Goal: Information Seeking & Learning: Learn about a topic

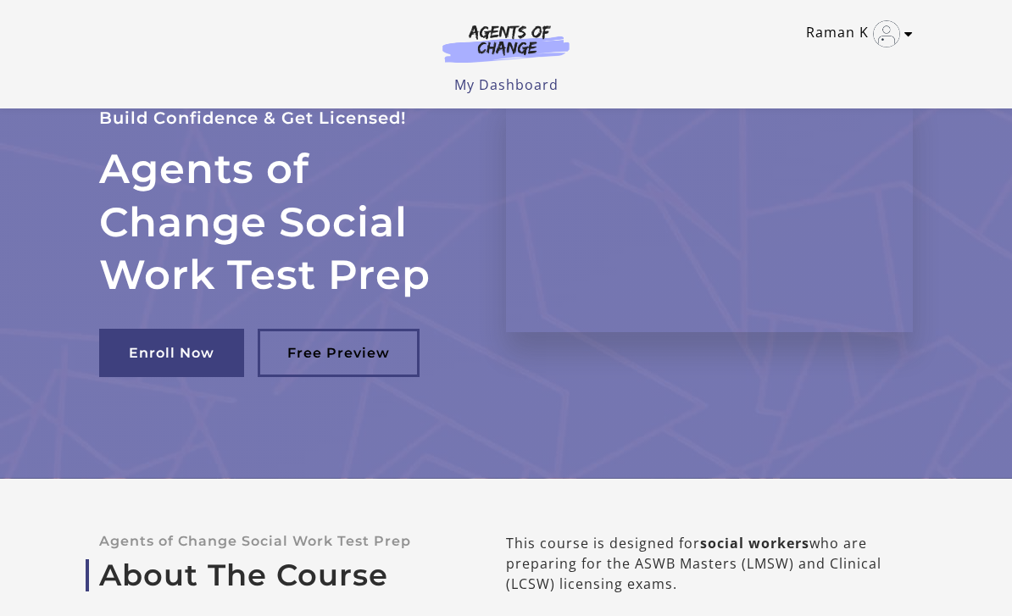
click at [813, 31] on link "Raman K" at bounding box center [855, 33] width 98 height 27
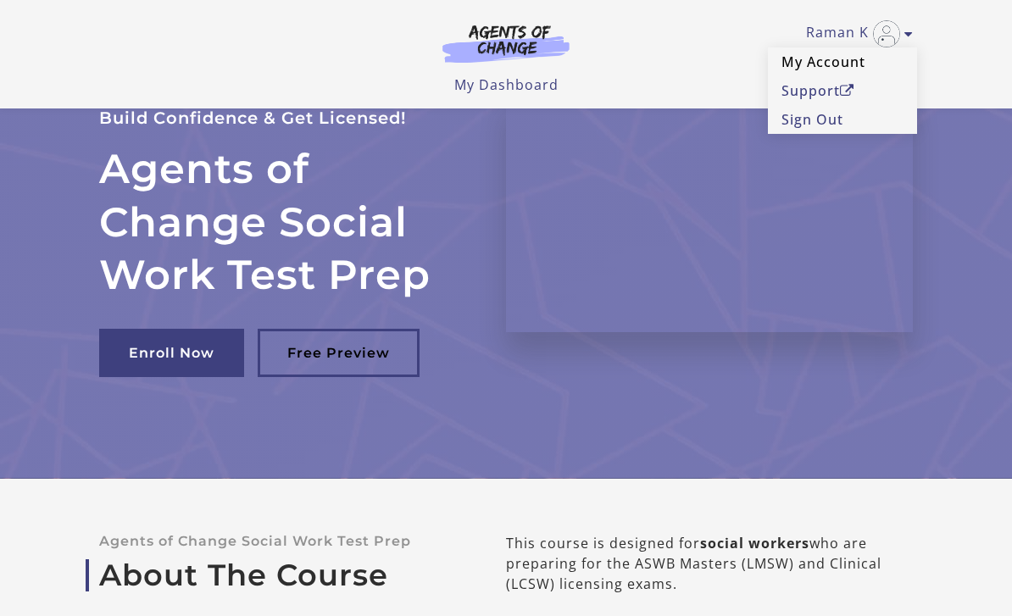
click at [845, 53] on link "My Account" at bounding box center [842, 61] width 149 height 29
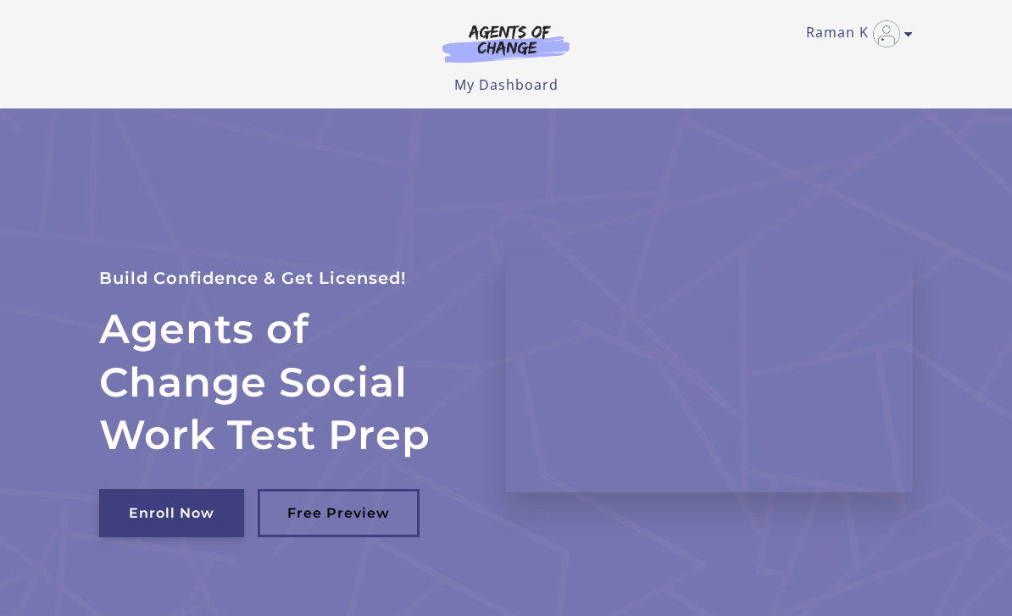
click at [204, 504] on link "Enroll Now" at bounding box center [171, 513] width 145 height 48
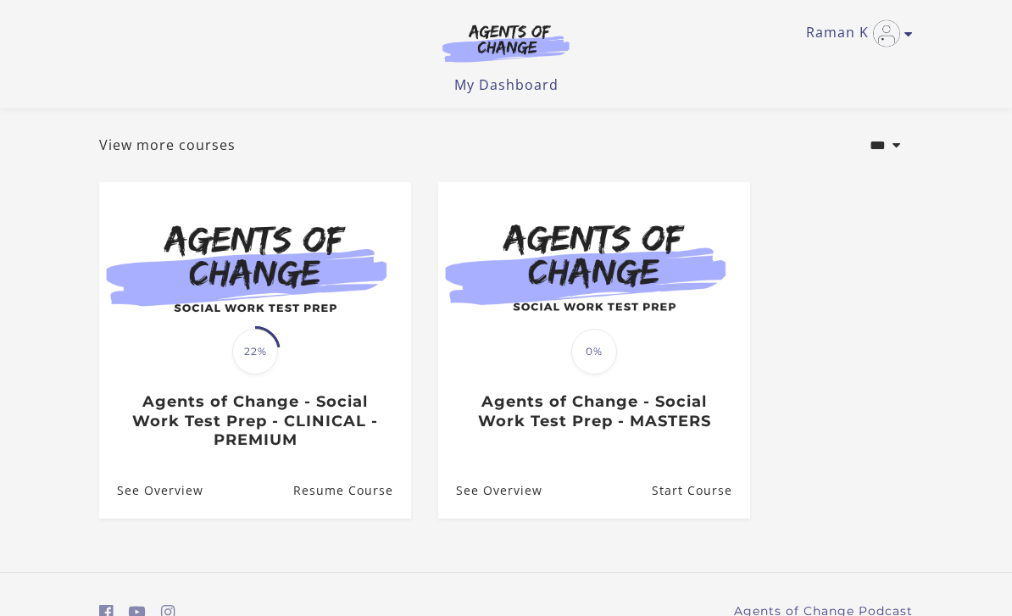
scroll to position [108, 0]
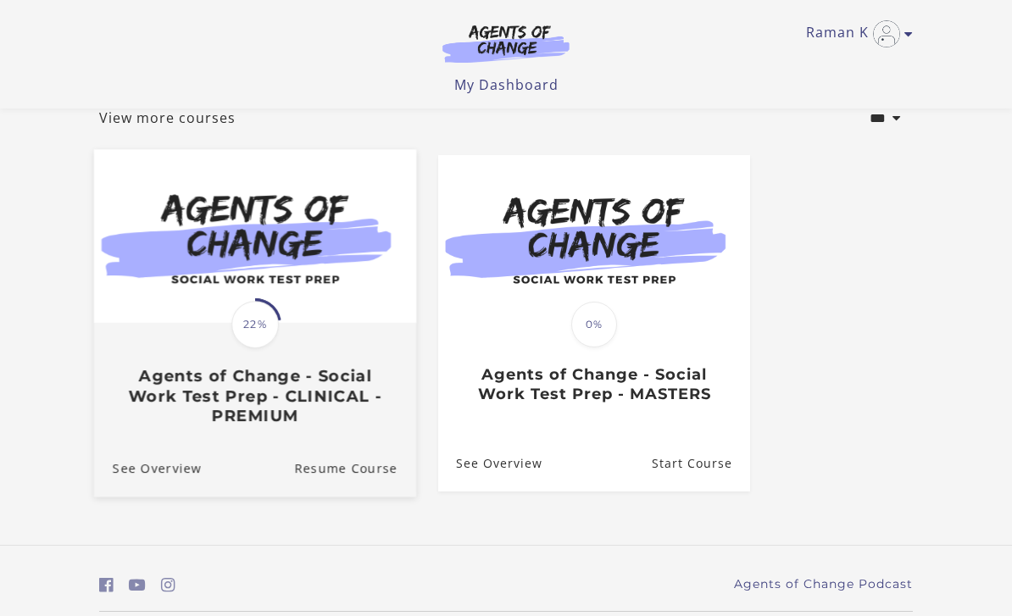
click at [339, 274] on img at bounding box center [255, 236] width 322 height 174
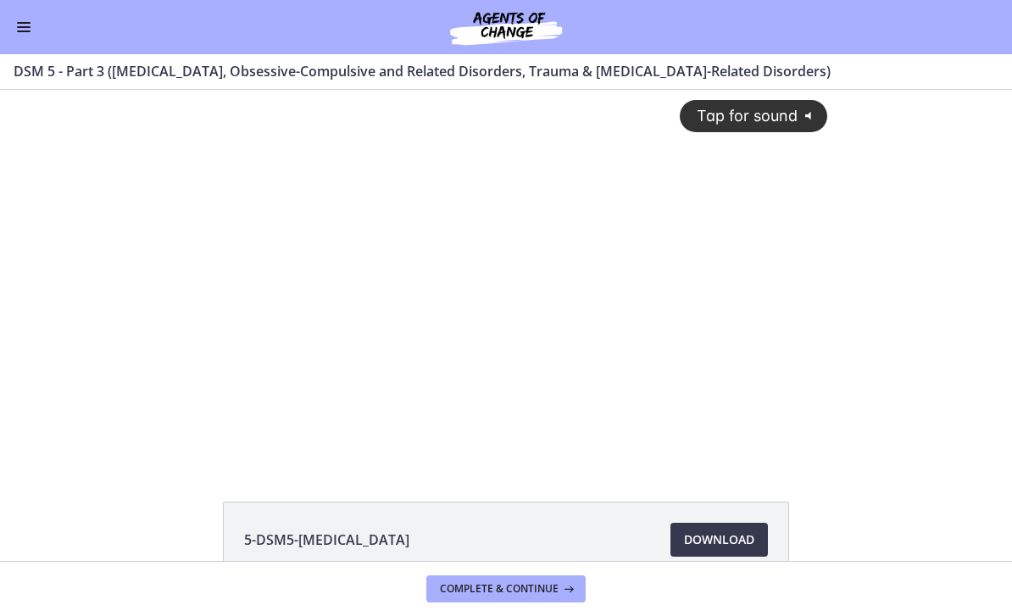
click at [491, 241] on div "Tap for sound @keyframes VOLUME_SMALL_WAVE_FLASH { 0% { opacity: 0; } 33% { opa…" at bounding box center [506, 263] width 663 height 346
click at [685, 545] on span "Download Opens in a new window" at bounding box center [719, 540] width 70 height 20
click at [474, 275] on div at bounding box center [506, 276] width 663 height 373
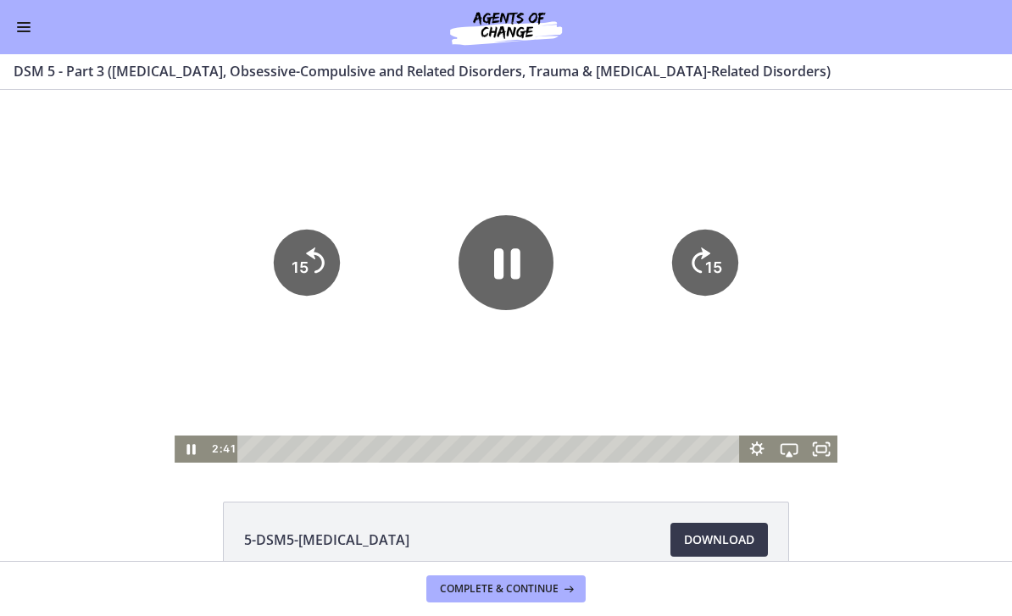
click at [497, 277] on icon "Pause" at bounding box center [507, 263] width 26 height 31
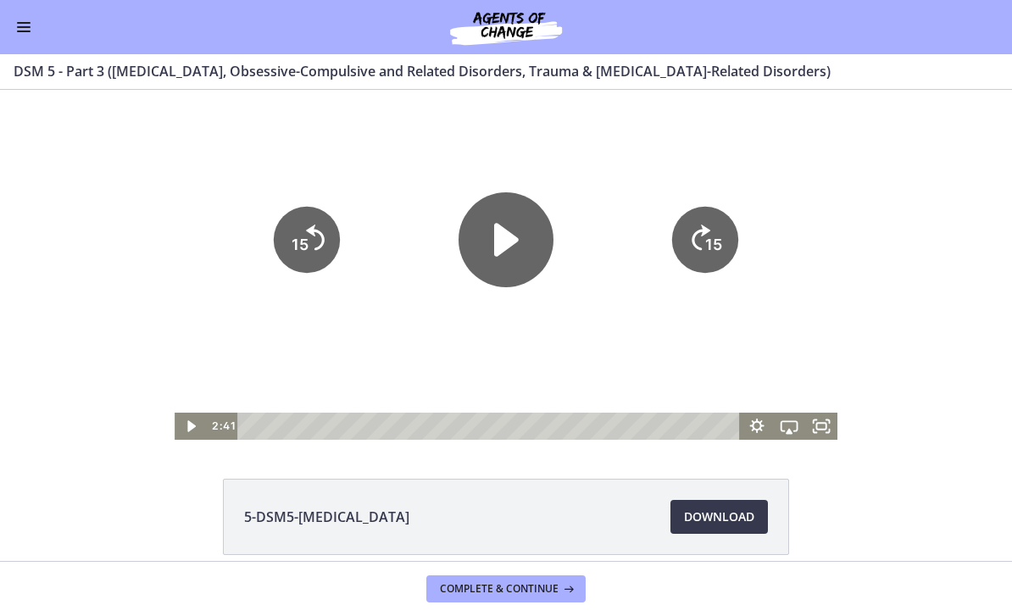
click at [837, 275] on div at bounding box center [506, 253] width 663 height 373
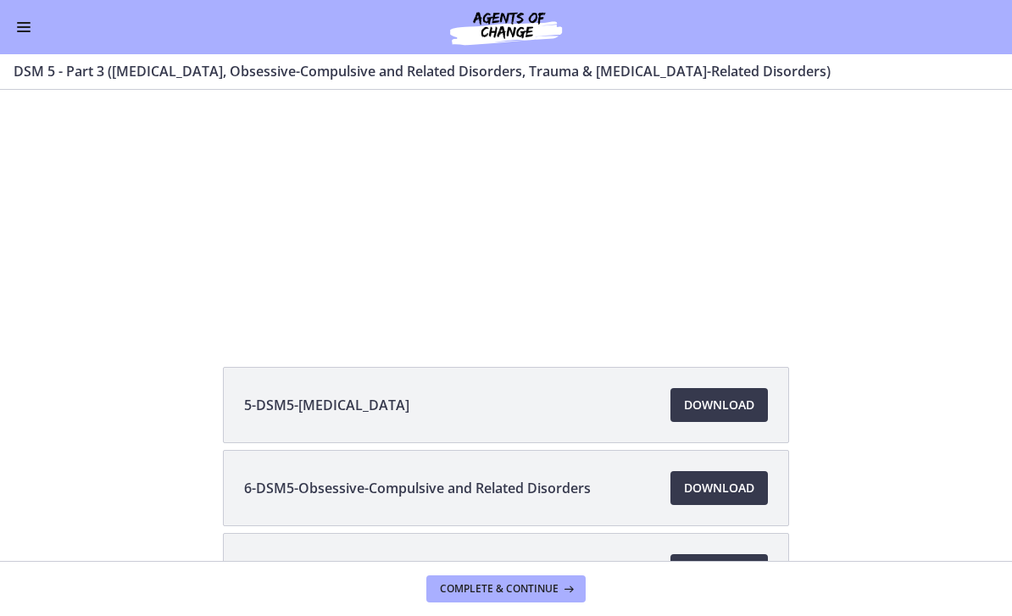
scroll to position [136, 0]
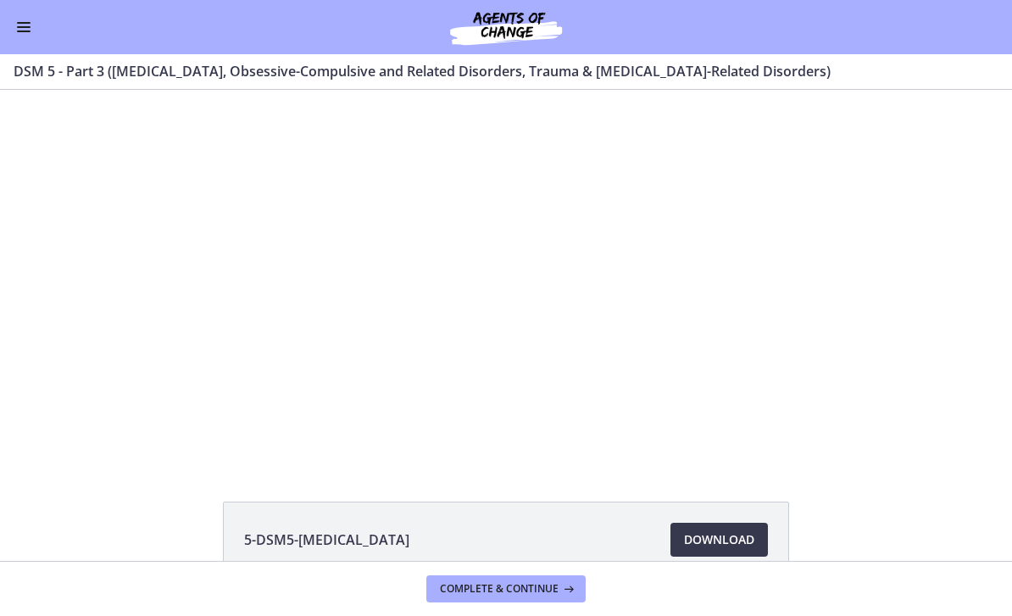
click at [632, 341] on div at bounding box center [506, 276] width 663 height 373
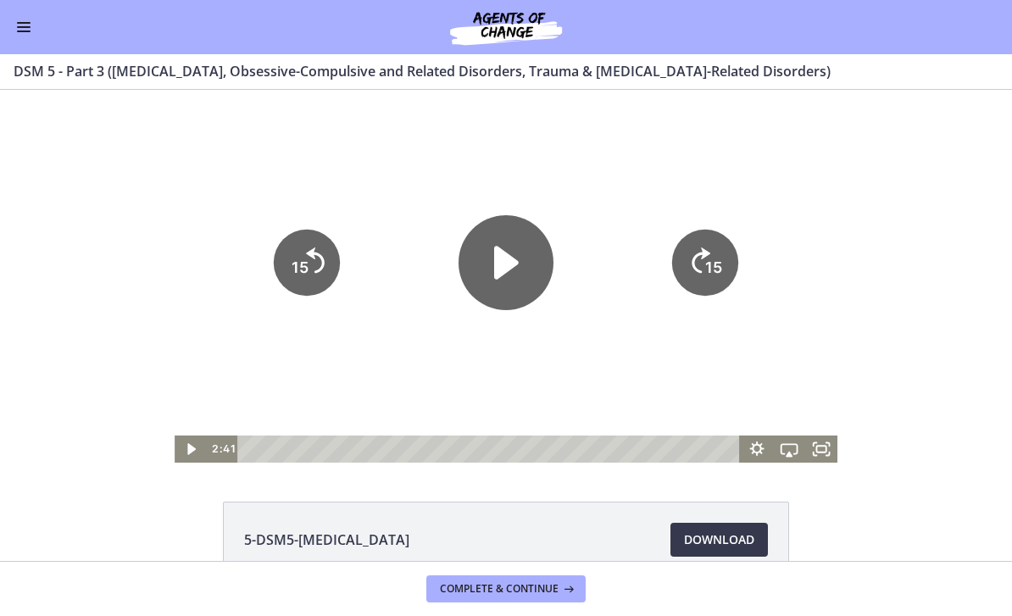
scroll to position [0, 0]
click at [21, 26] on span "Enable menu" at bounding box center [24, 27] width 14 height 2
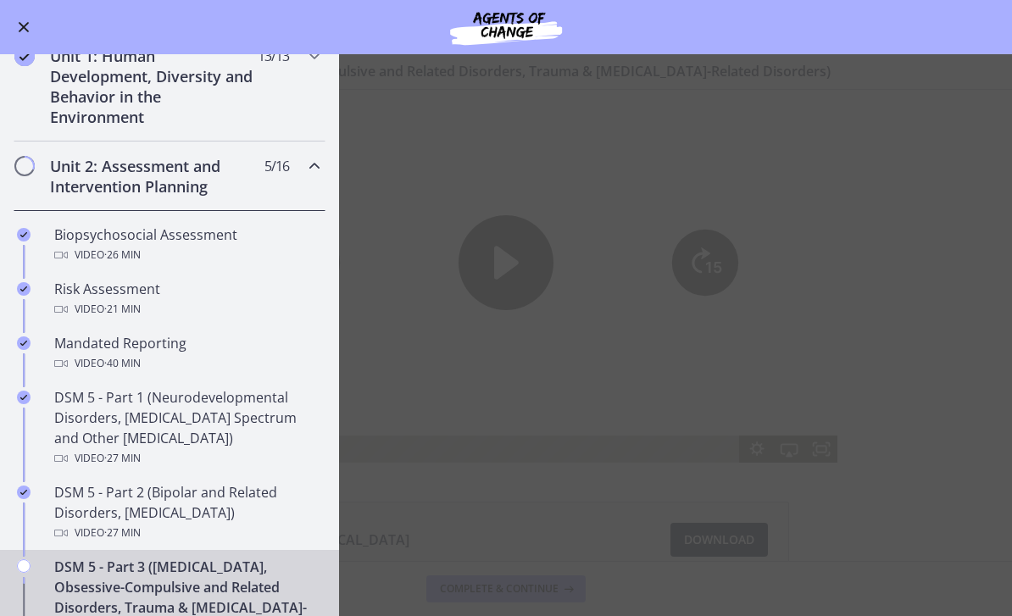
scroll to position [378, 0]
click at [282, 174] on span "5 / 16 Completed" at bounding box center [276, 164] width 25 height 20
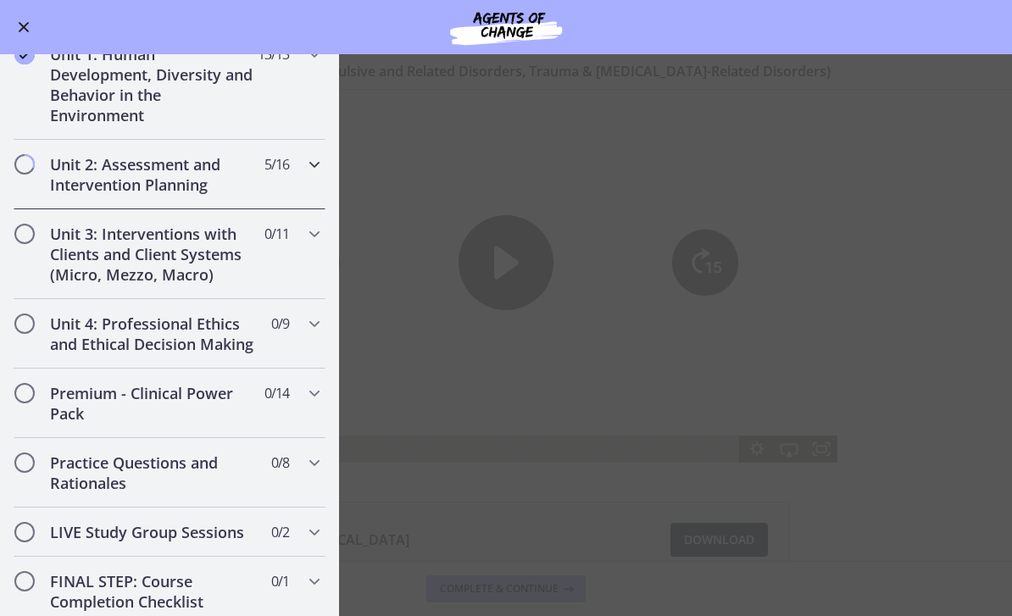
click at [284, 175] on div "Unit 2: Assessment and Intervention Planning 5 / 16 Completed" at bounding box center [170, 174] width 312 height 69
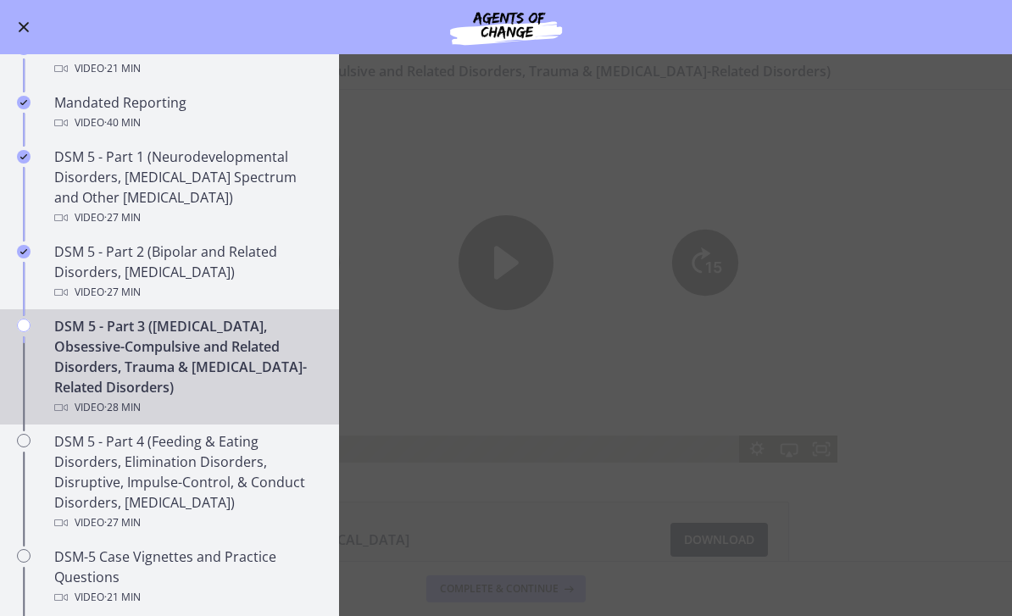
scroll to position [618, 0]
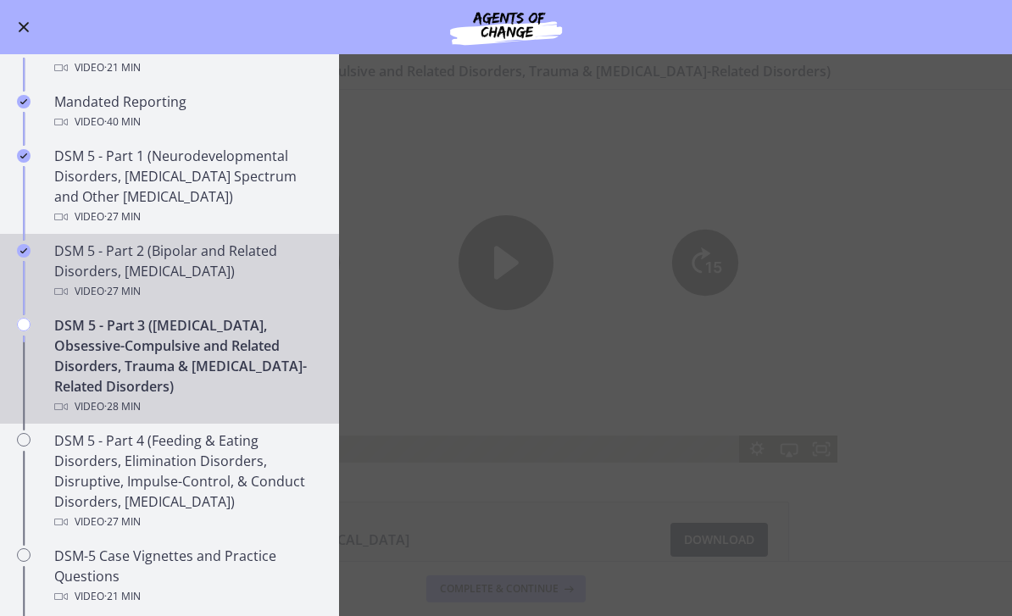
click at [256, 275] on div "DSM 5 - Part 2 (Bipolar and Related Disorders, Depressive Disorders) Video · 27…" at bounding box center [186, 271] width 264 height 61
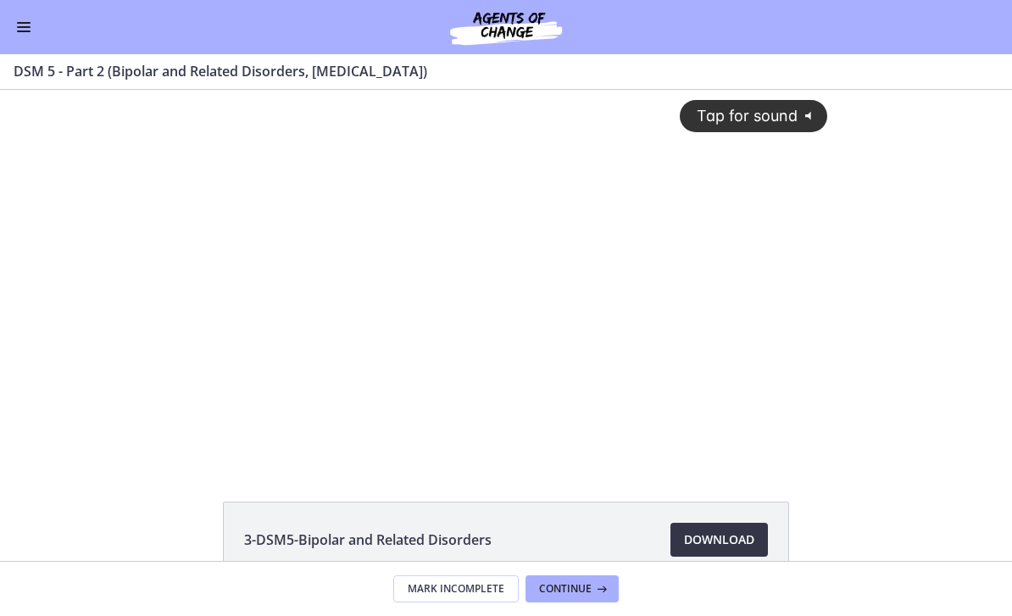
click at [695, 535] on span "Download Opens in a new window" at bounding box center [719, 540] width 70 height 20
click at [32, 28] on button "Enable menu" at bounding box center [24, 27] width 20 height 20
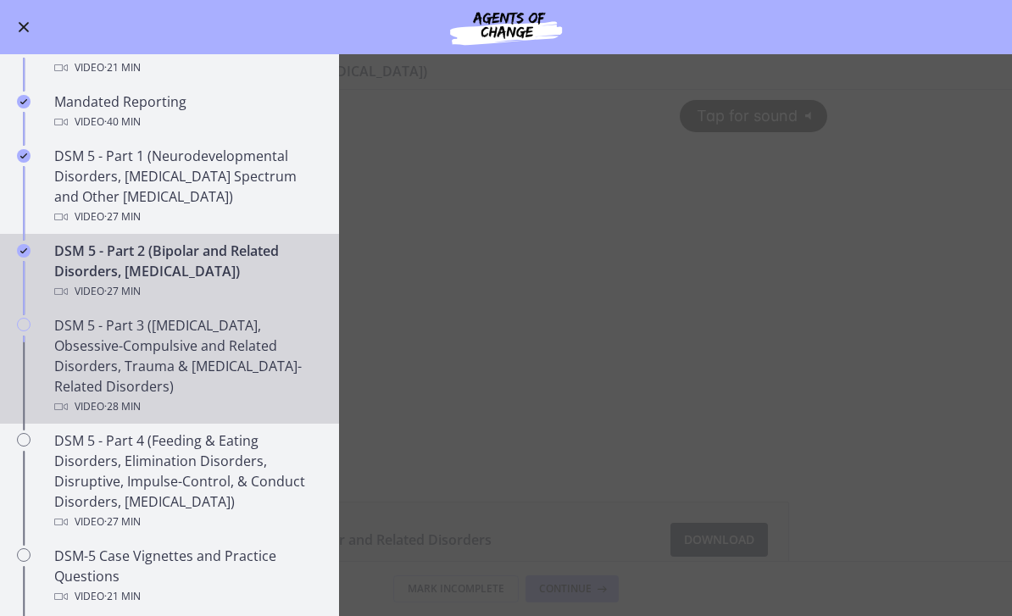
click at [268, 380] on div "DSM 5 - Part 3 (Anxiety Disorders, Obsessive-Compulsive and Related Disorders, …" at bounding box center [186, 366] width 264 height 102
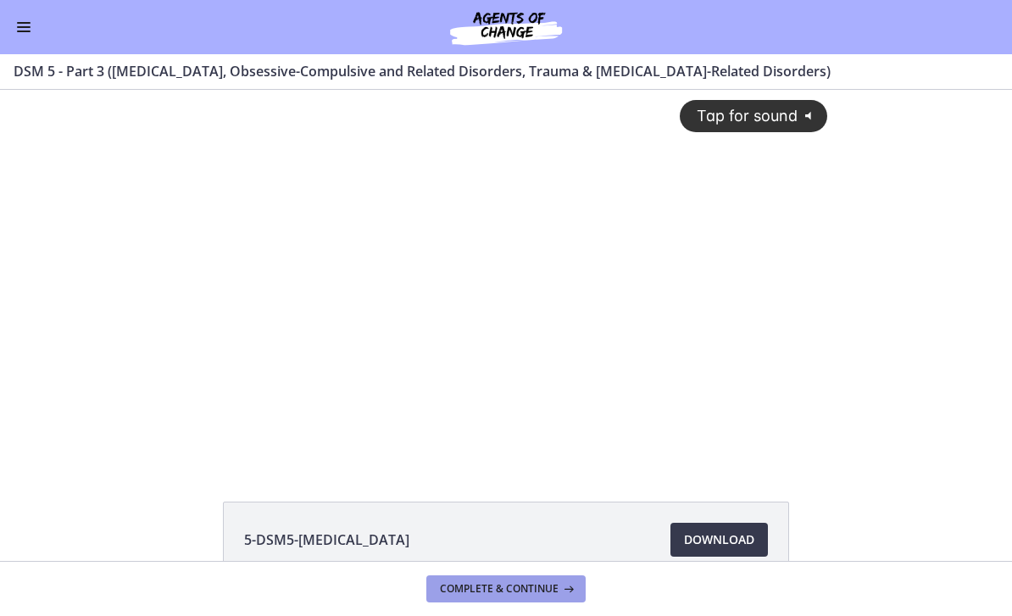
click at [542, 584] on span "Complete & continue" at bounding box center [499, 589] width 119 height 14
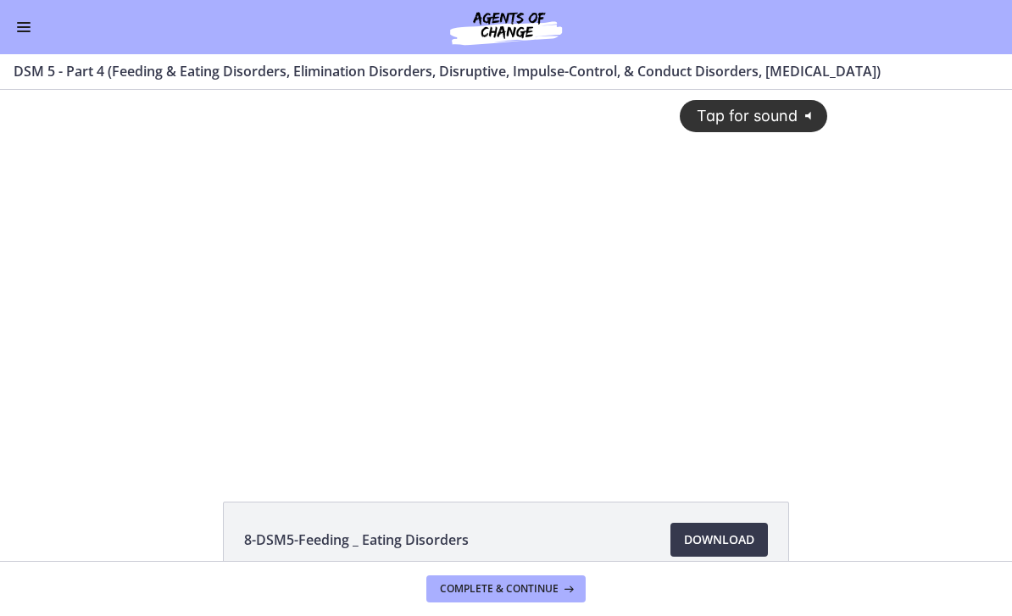
click at [28, 34] on button "Enable menu" at bounding box center [24, 27] width 20 height 20
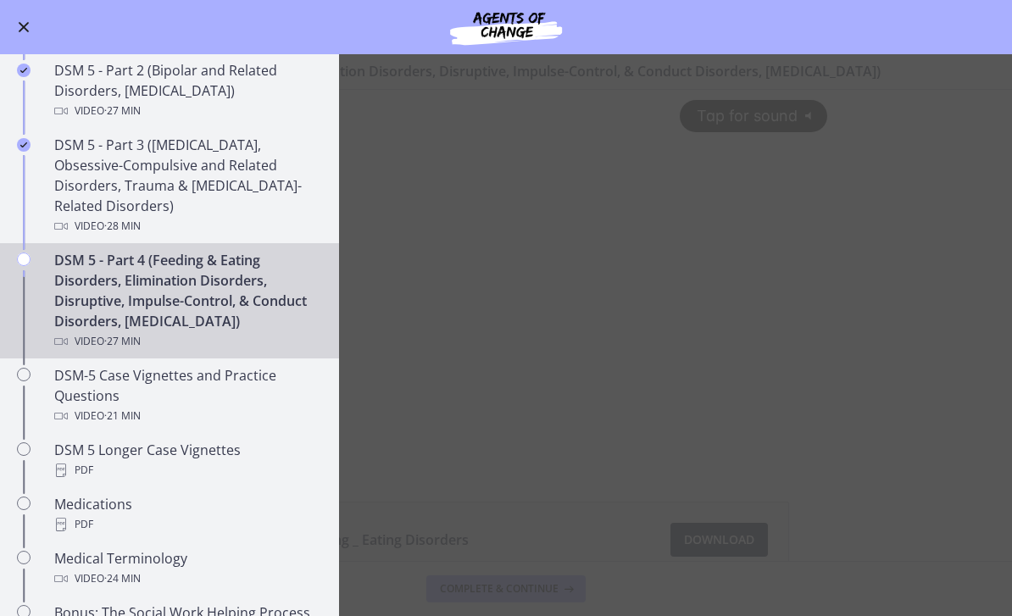
scroll to position [782, 0]
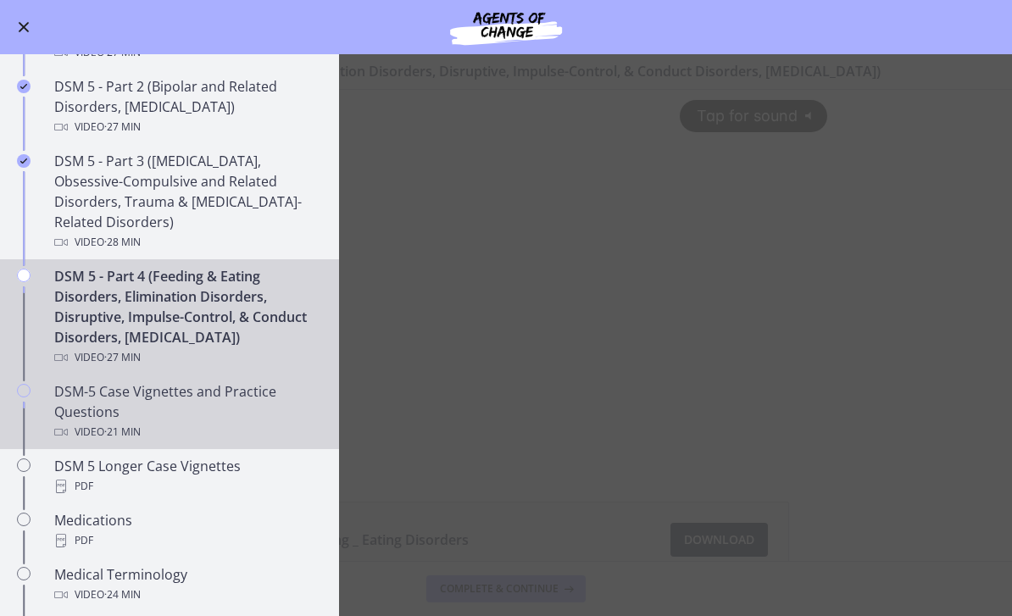
click at [216, 409] on div "DSM-5 Case Vignettes and Practice Questions Video · 21 min" at bounding box center [186, 411] width 264 height 61
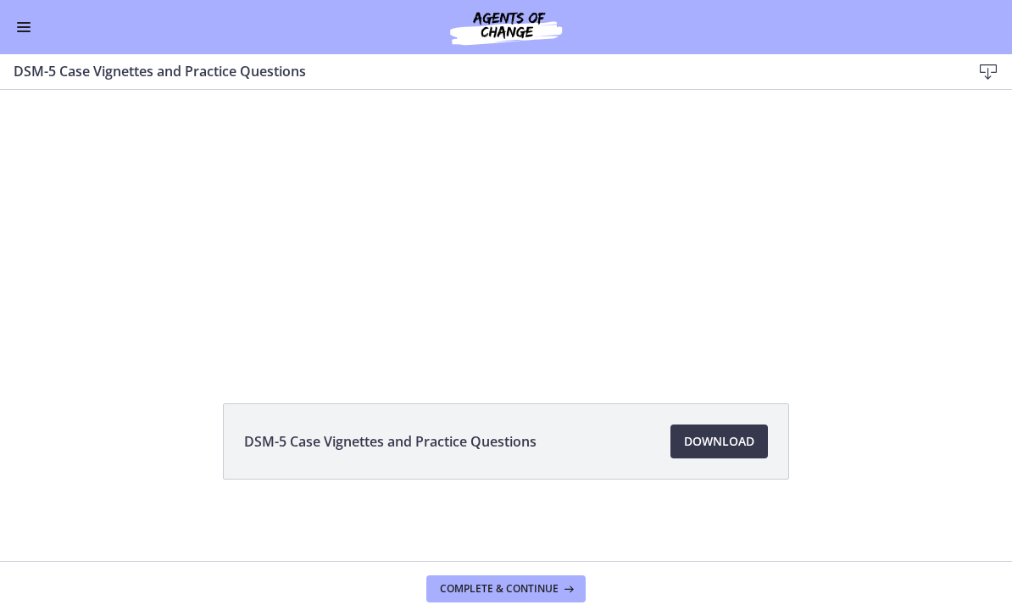
scroll to position [98, 0]
click at [724, 446] on span "Download Opens in a new window" at bounding box center [719, 441] width 70 height 20
click at [32, 31] on button "Enable menu" at bounding box center [24, 27] width 20 height 20
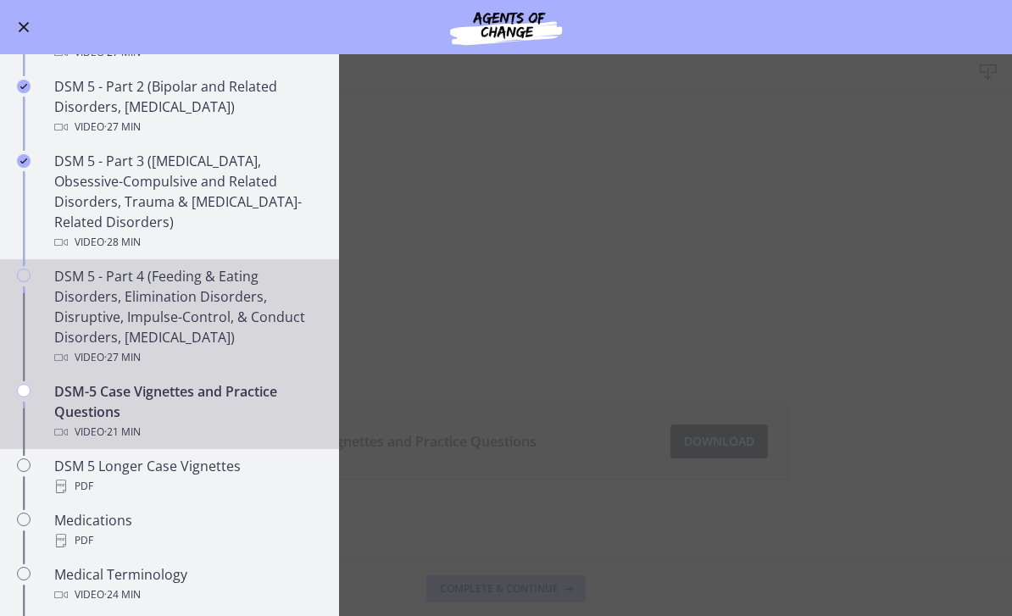
click at [247, 316] on div "DSM 5 - Part 4 (Feeding & Eating Disorders, Elimination Disorders, Disruptive, …" at bounding box center [186, 317] width 264 height 102
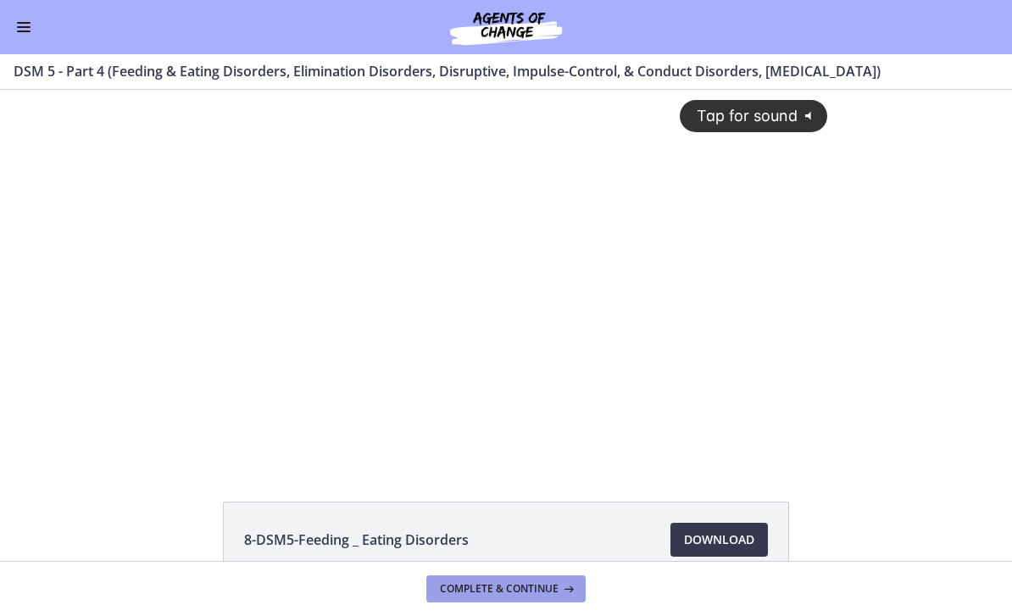
click at [525, 579] on button "Complete & continue" at bounding box center [505, 588] width 159 height 27
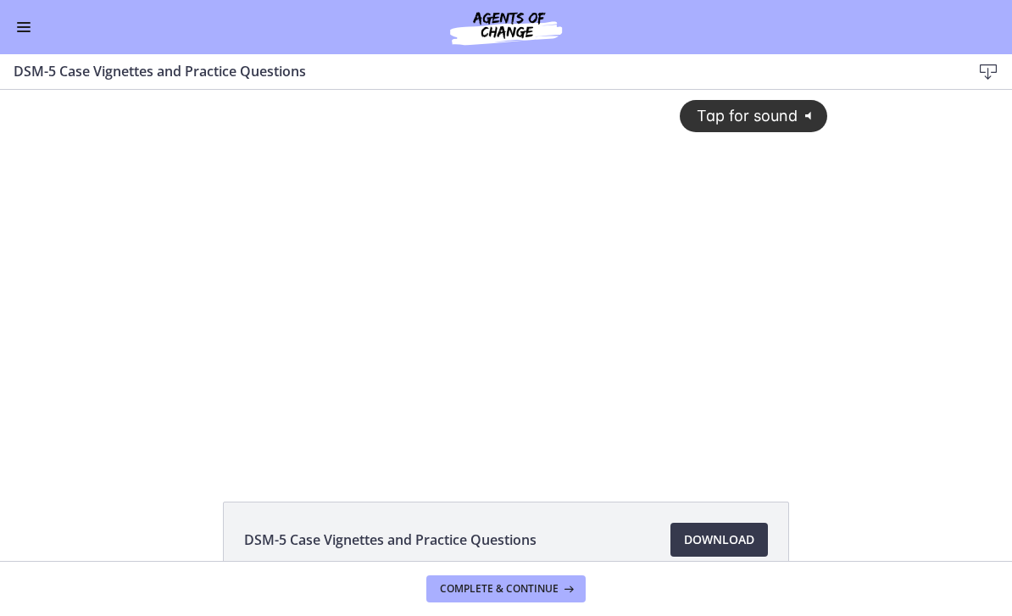
click at [27, 21] on button "Enable menu" at bounding box center [24, 27] width 20 height 20
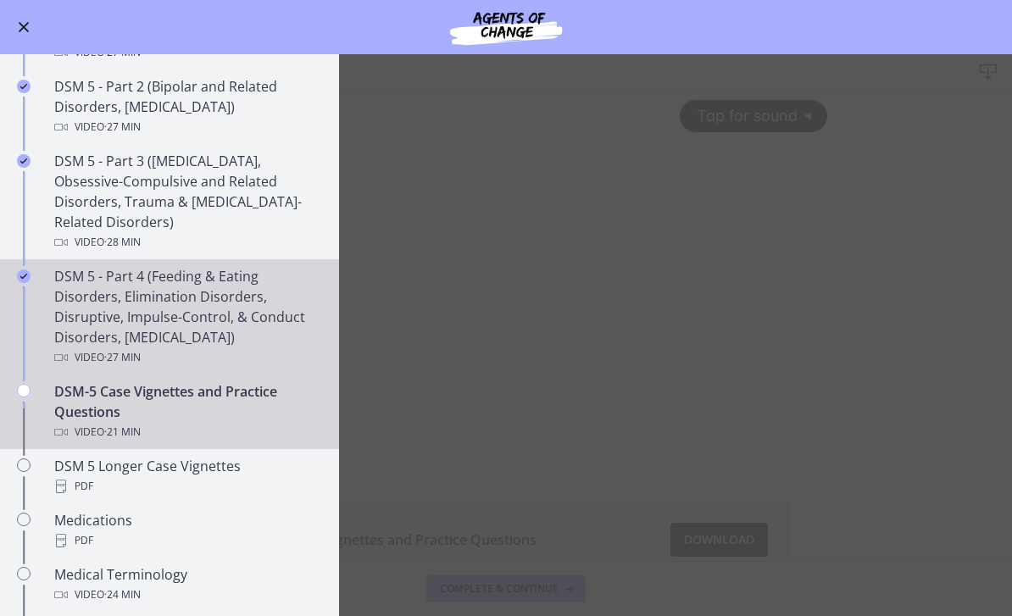
click at [178, 307] on div "DSM 5 - Part 4 (Feeding & Eating Disorders, Elimination Disorders, Disruptive, …" at bounding box center [186, 317] width 264 height 102
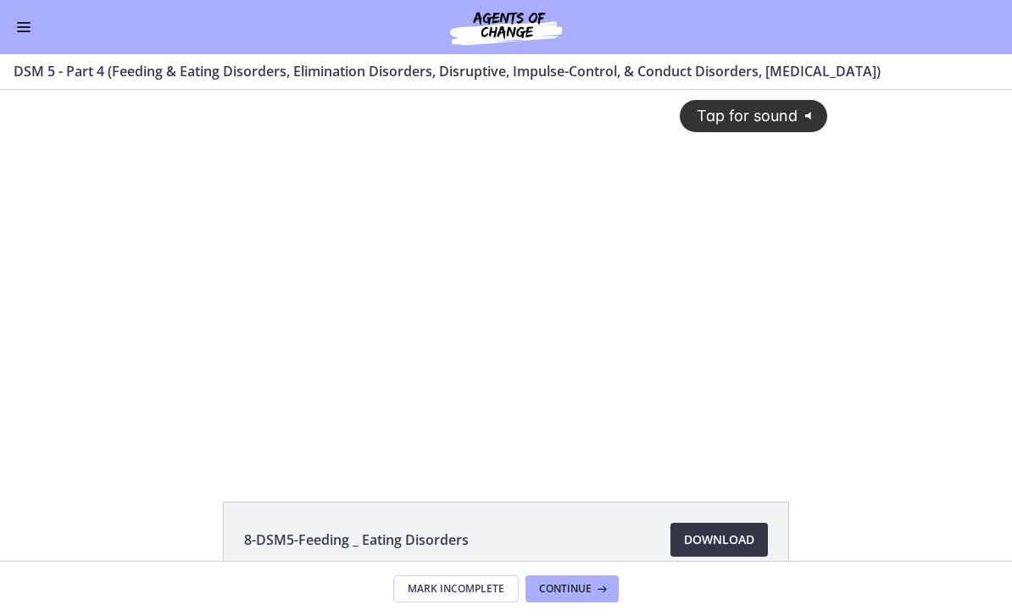
click at [685, 533] on span "Download Opens in a new window" at bounding box center [719, 540] width 70 height 20
click at [581, 591] on span "Continue" at bounding box center [565, 589] width 53 height 14
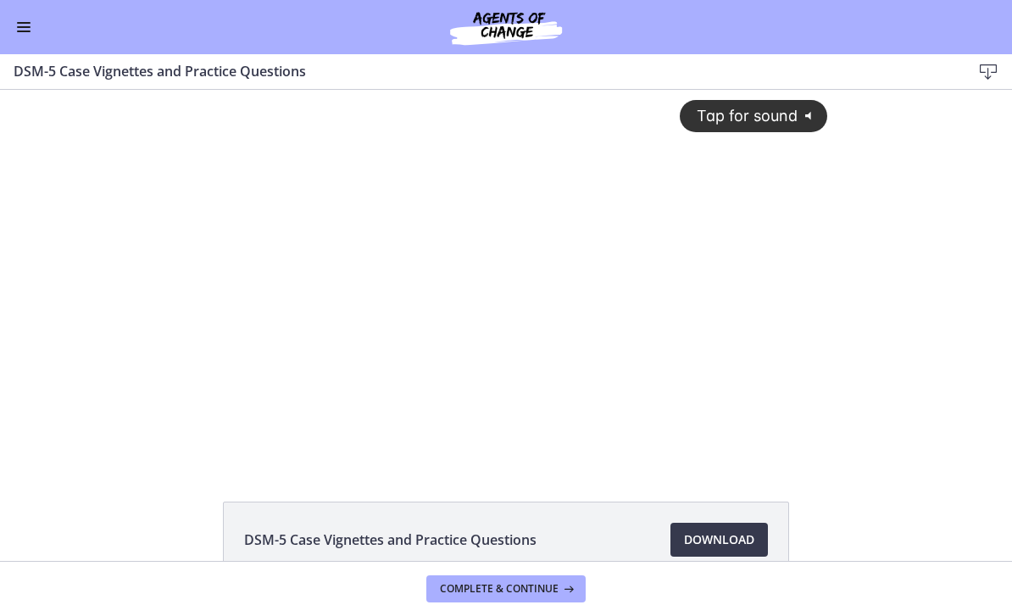
click at [8, 20] on div "Go to Dashboard" at bounding box center [506, 27] width 1012 height 54
click at [29, 27] on span "Enable menu" at bounding box center [24, 27] width 14 height 2
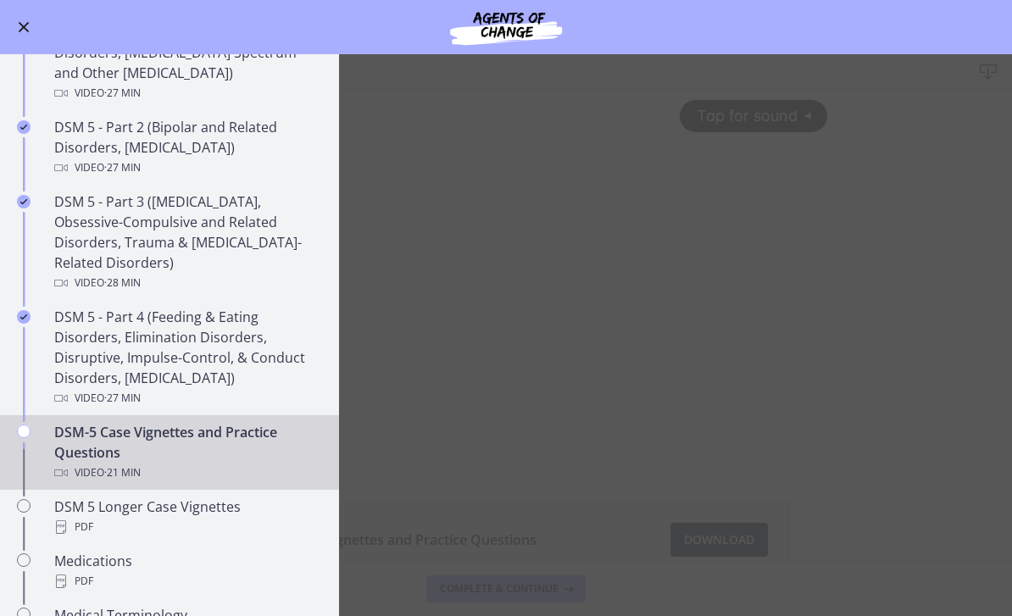
scroll to position [721, 0]
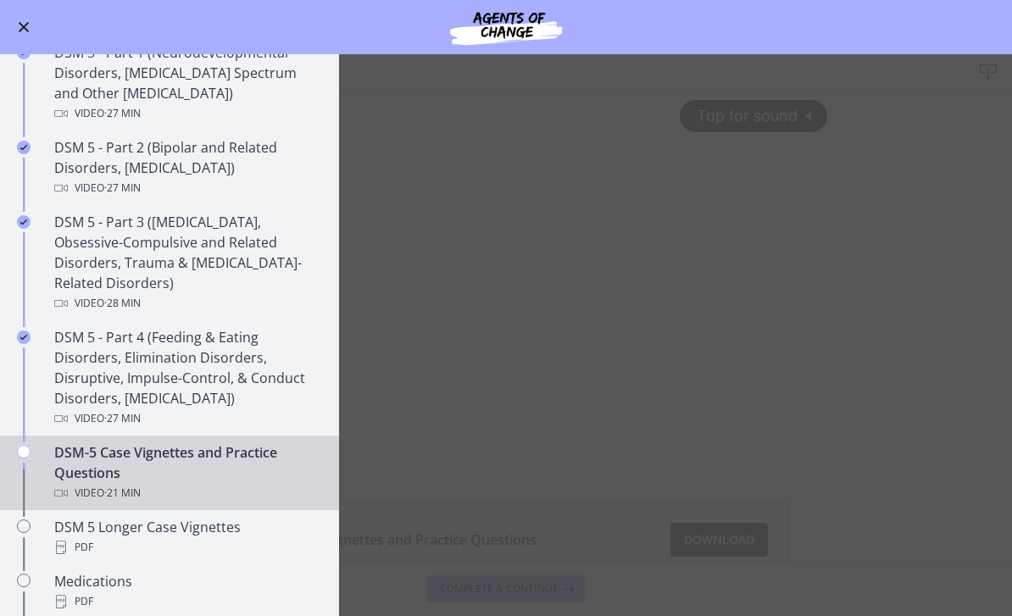
click at [413, 159] on main "DSM-5 Case Vignettes and Practice Questions Download Enable fullscreen DSM-5 Ca…" at bounding box center [506, 335] width 1012 height 562
click at [607, 553] on main "DSM-5 Case Vignettes and Practice Questions Download Enable fullscreen DSM-5 Ca…" at bounding box center [506, 335] width 1012 height 562
click at [423, 178] on main "DSM-5 Case Vignettes and Practice Questions Download Enable fullscreen DSM-5 Ca…" at bounding box center [506, 335] width 1012 height 562
click at [19, 35] on button "Enable menu" at bounding box center [24, 27] width 20 height 20
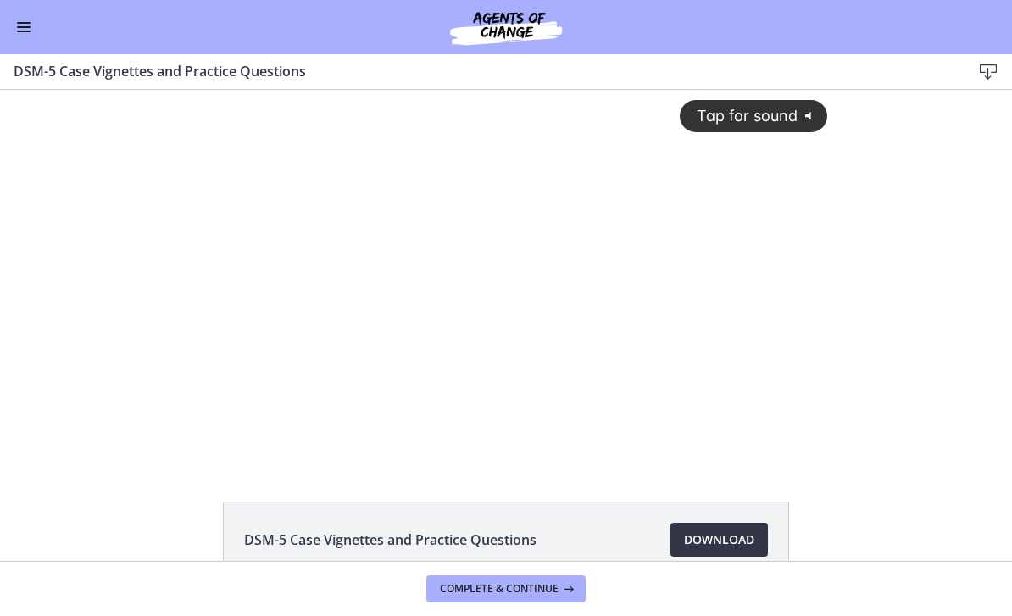
click at [729, 533] on span "Download Opens in a new window" at bounding box center [719, 540] width 70 height 20
click at [487, 583] on span "Complete & continue" at bounding box center [499, 589] width 119 height 14
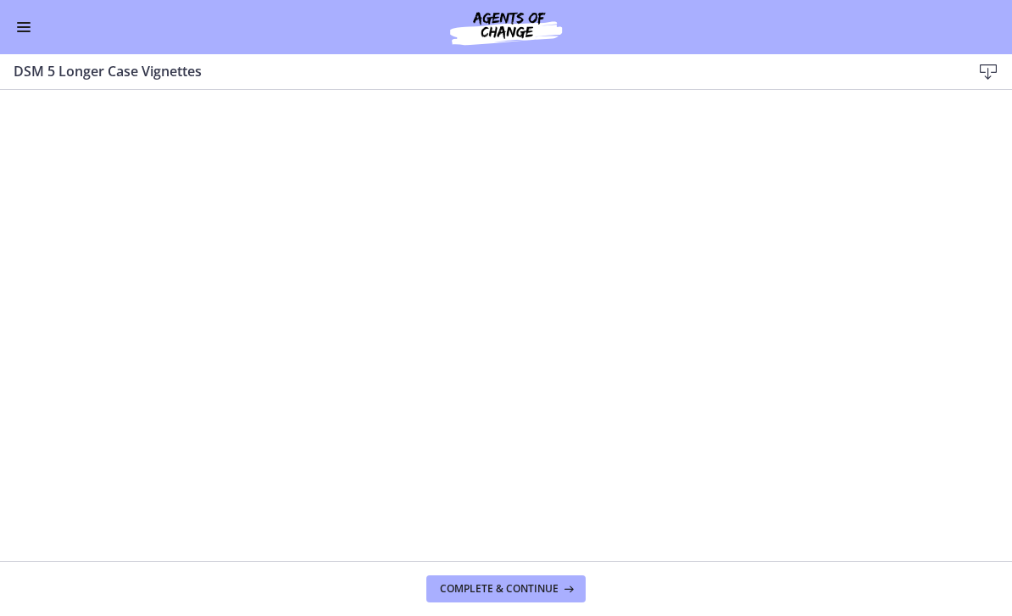
click at [29, 35] on button "Enable menu" at bounding box center [24, 27] width 20 height 20
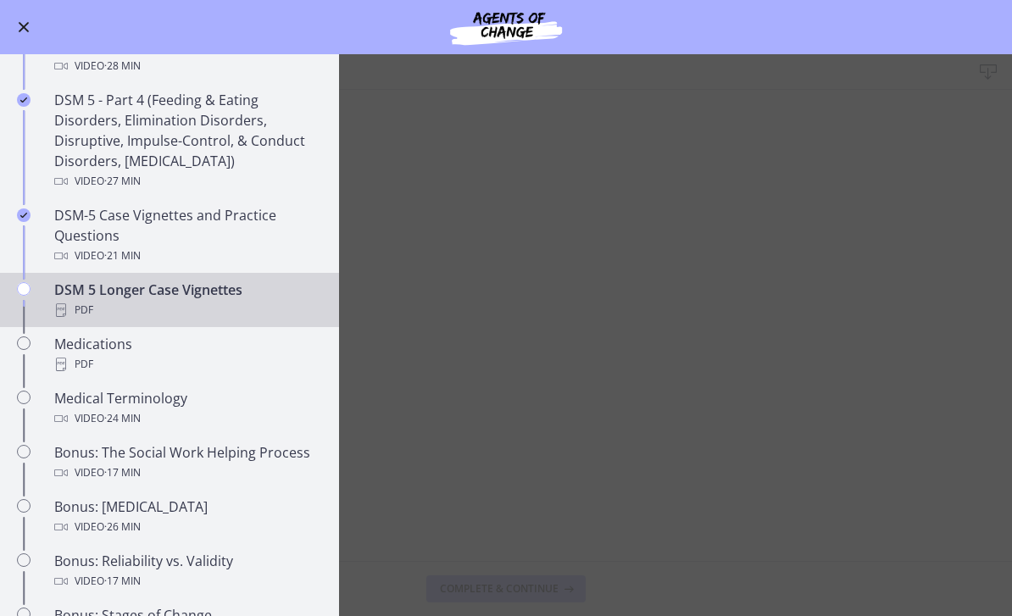
scroll to position [967, 0]
